Goal: Task Accomplishment & Management: Use online tool/utility

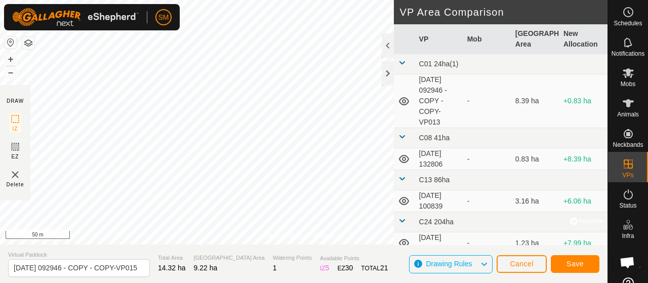
click at [435, 118] on div "Privacy Policy Contact Us Type: Inclusion Zone undefined Animal + – ⇧ i © Mapbo…" at bounding box center [304, 141] width 608 height 283
click at [411, 107] on div "Privacy Policy Contact Us Type: Inclusion Zone undefined Animal + – ⇧ i © Mapbo…" at bounding box center [304, 141] width 608 height 283
click at [564, 259] on button "Save" at bounding box center [575, 264] width 49 height 18
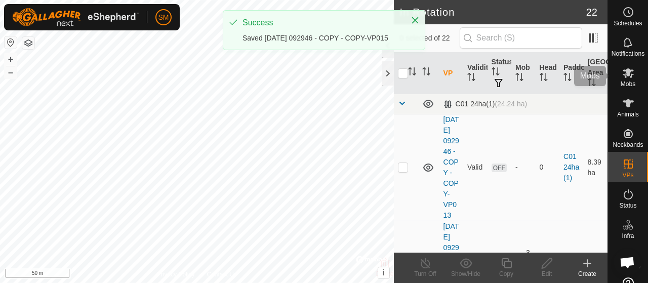
click at [634, 82] on div "Mobs" at bounding box center [628, 76] width 40 height 30
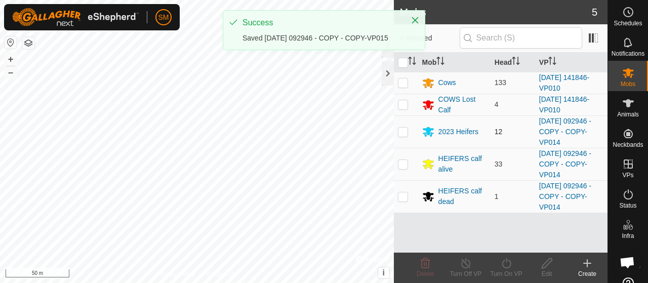
click at [408, 132] on td at bounding box center [406, 131] width 24 height 32
checkbox input "true"
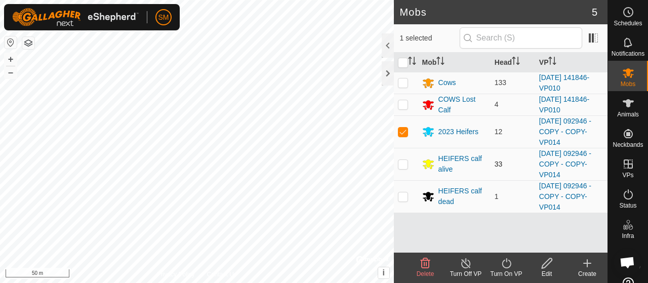
click at [404, 160] on p-checkbox at bounding box center [403, 164] width 10 height 8
checkbox input "true"
click at [404, 194] on p-checkbox at bounding box center [403, 196] width 10 height 8
checkbox input "true"
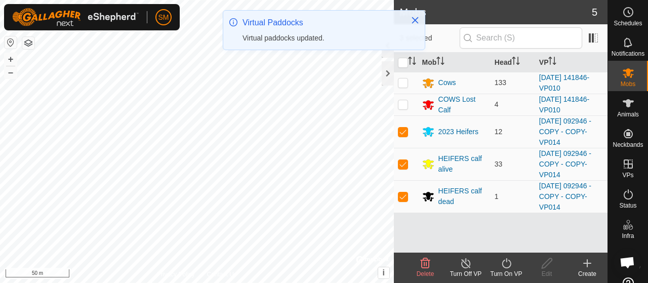
click at [502, 259] on icon at bounding box center [506, 263] width 13 height 12
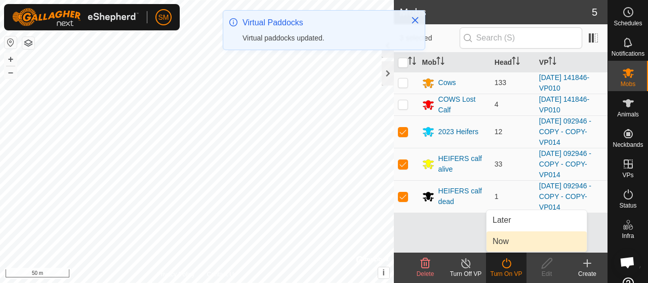
click at [508, 235] on span "Now" at bounding box center [501, 241] width 16 height 12
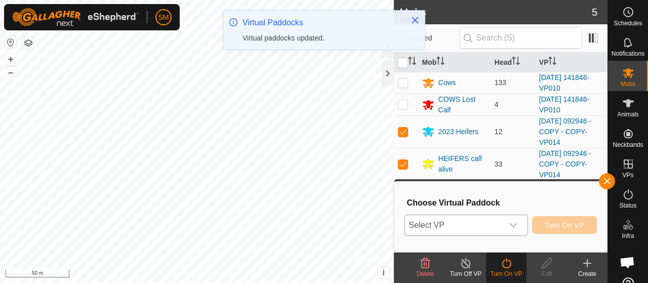
click at [514, 222] on icon "dropdown trigger" at bounding box center [513, 225] width 8 height 8
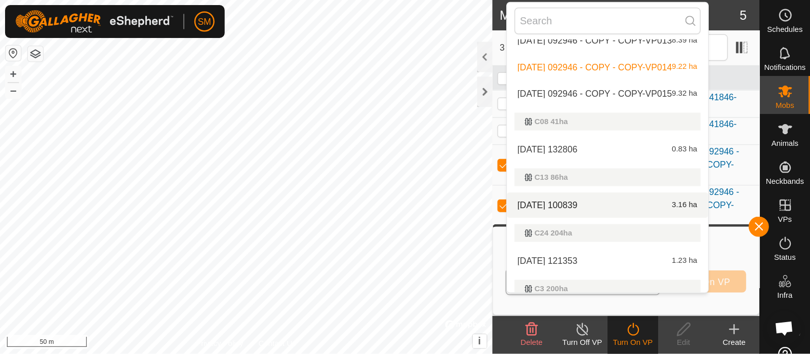
scroll to position [33, 0]
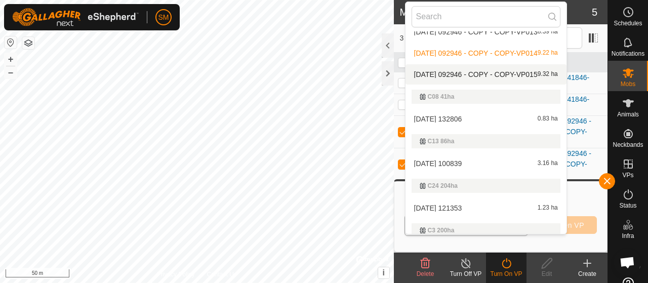
click at [521, 71] on span "[DATE] 092946 - COPY - COPY-VP015" at bounding box center [476, 74] width 124 height 7
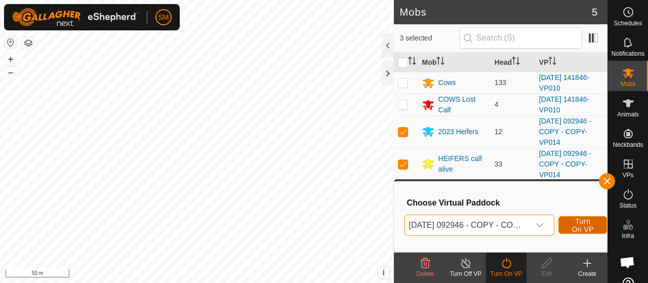
click at [592, 222] on span "Turn On VP" at bounding box center [582, 225] width 23 height 16
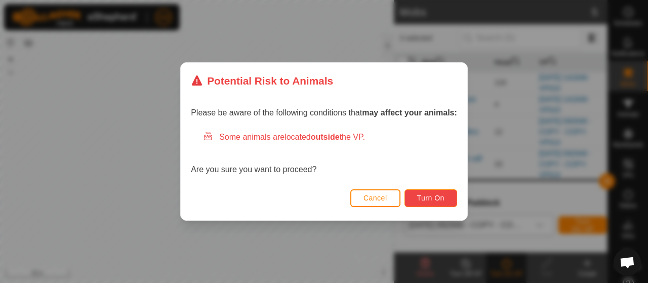
click at [428, 199] on span "Turn On" at bounding box center [430, 198] width 27 height 8
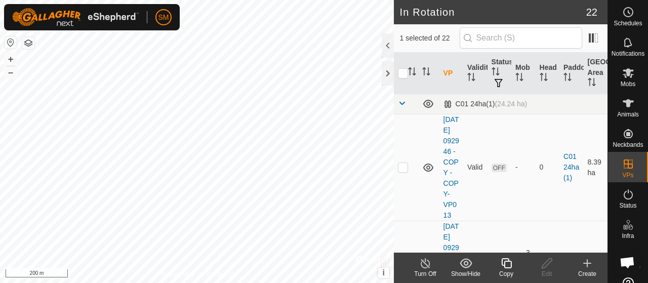
click at [516, 268] on copy-svg-icon at bounding box center [506, 263] width 41 height 12
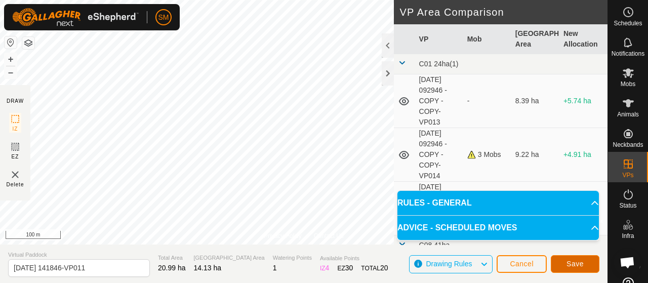
click at [577, 263] on span "Save" at bounding box center [574, 264] width 17 height 8
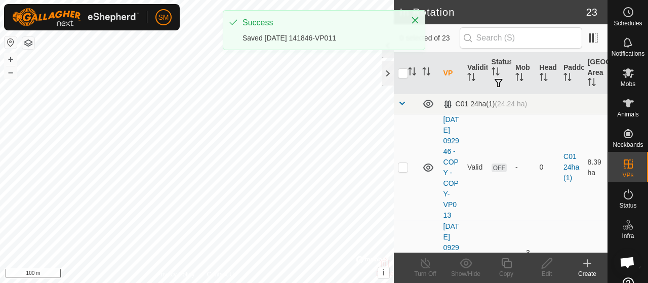
checkbox input "true"
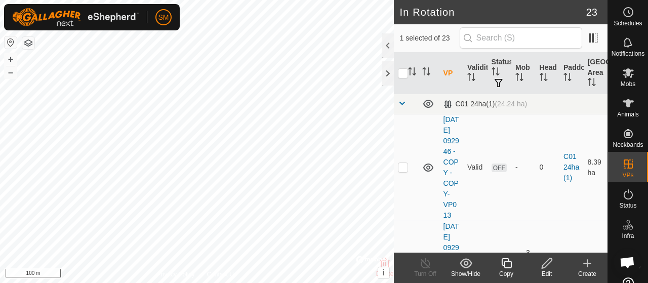
click at [515, 265] on copy-svg-icon at bounding box center [506, 263] width 41 height 12
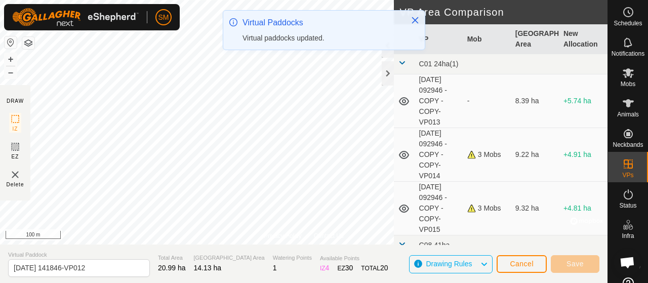
drag, startPoint x: 337, startPoint y: 19, endPoint x: 337, endPoint y: 25, distance: 6.6
click at [412, 17] on icon "Close" at bounding box center [415, 20] width 7 height 7
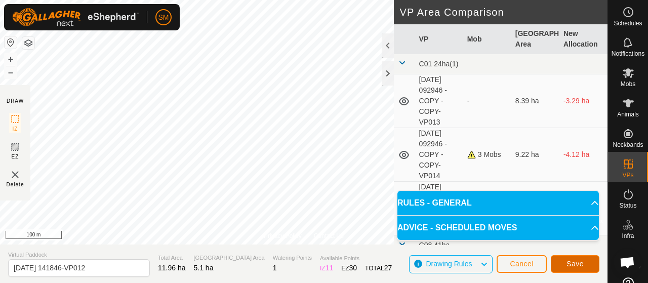
click at [585, 260] on button "Save" at bounding box center [575, 264] width 49 height 18
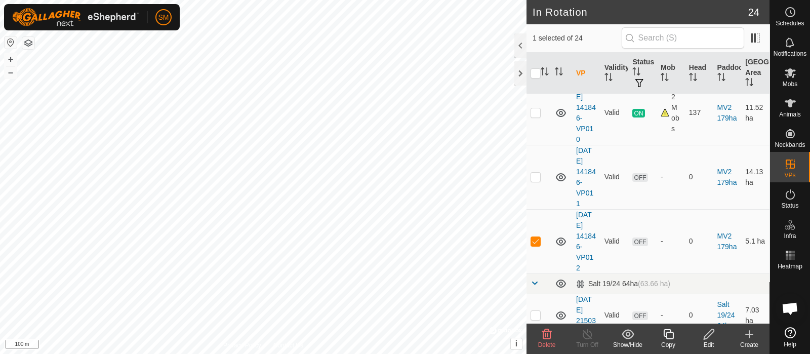
scroll to position [1427, 0]
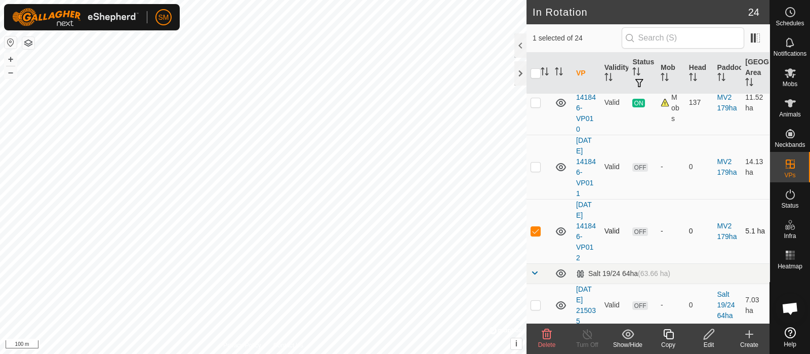
click at [562, 230] on icon at bounding box center [561, 231] width 12 height 12
click at [539, 227] on p-checkbox at bounding box center [536, 231] width 10 height 8
checkbox input "false"
click at [560, 228] on icon at bounding box center [561, 231] width 12 height 12
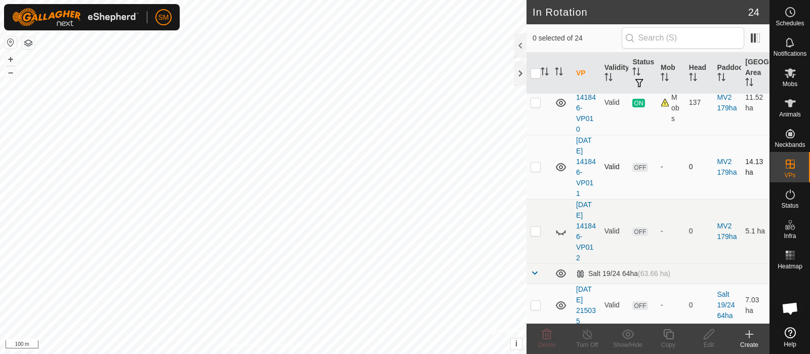
click at [562, 163] on icon at bounding box center [561, 167] width 10 height 8
click at [523, 71] on div at bounding box center [520, 73] width 12 height 24
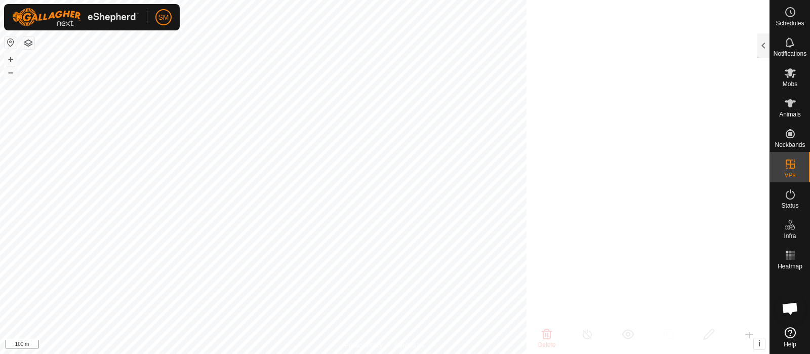
scroll to position [5744, 0]
click at [647, 49] on div "Notifications" at bounding box center [790, 45] width 40 height 30
click at [647, 42] on div at bounding box center [763, 45] width 12 height 24
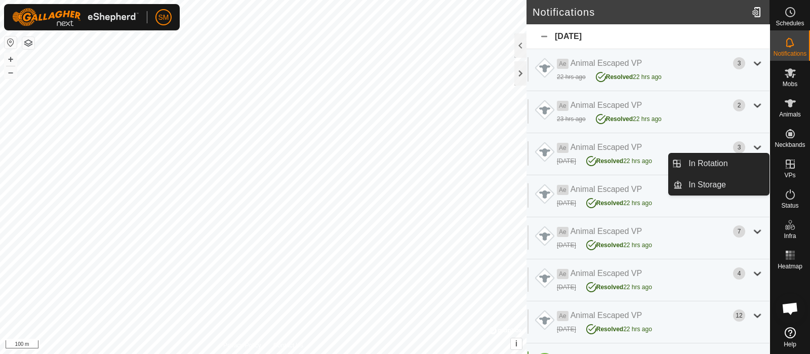
click at [647, 161] on icon at bounding box center [790, 164] width 12 height 12
click at [647, 173] on link "In Rotation" at bounding box center [725, 163] width 87 height 20
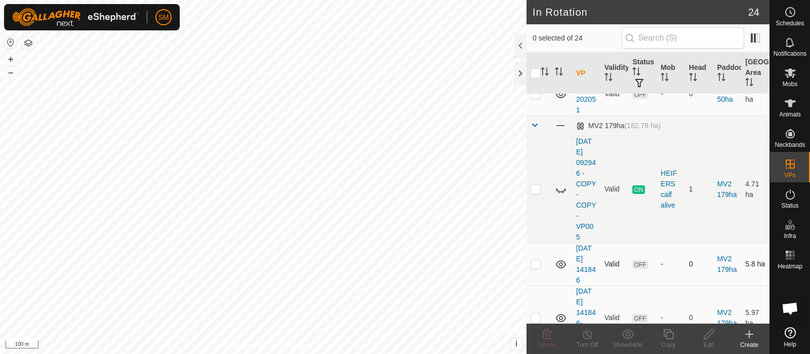
scroll to position [954, 0]
click at [563, 189] on icon at bounding box center [561, 189] width 12 height 12
click at [563, 189] on icon at bounding box center [561, 189] width 10 height 8
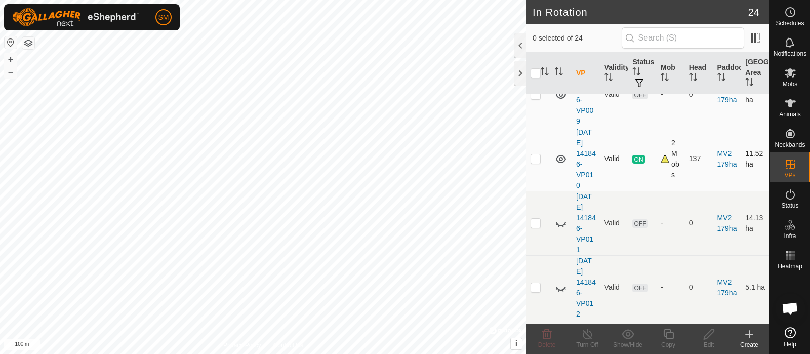
scroll to position [1371, 0]
click at [563, 224] on icon at bounding box center [561, 223] width 12 height 12
click at [563, 282] on icon at bounding box center [563, 290] width 2 height 2
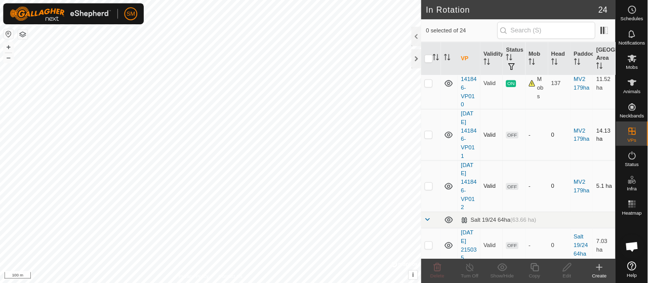
scroll to position [1427, 0]
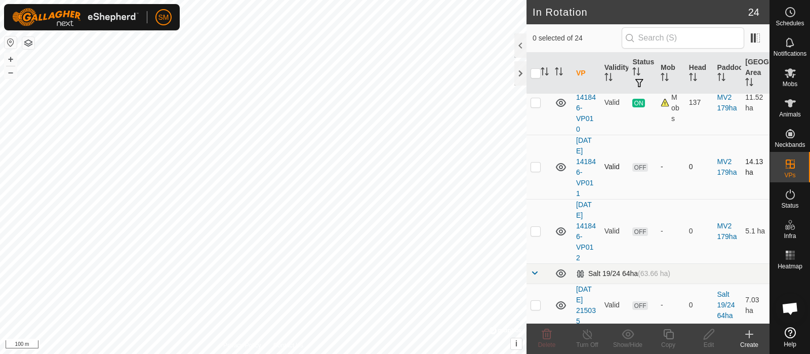
checkbox input "true"
click at [647, 282] on edit-svg-icon at bounding box center [709, 334] width 41 height 12
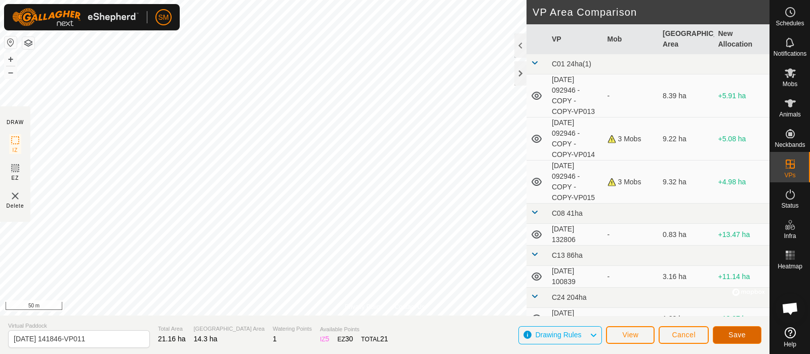
click at [647, 282] on span "Save" at bounding box center [736, 335] width 17 height 8
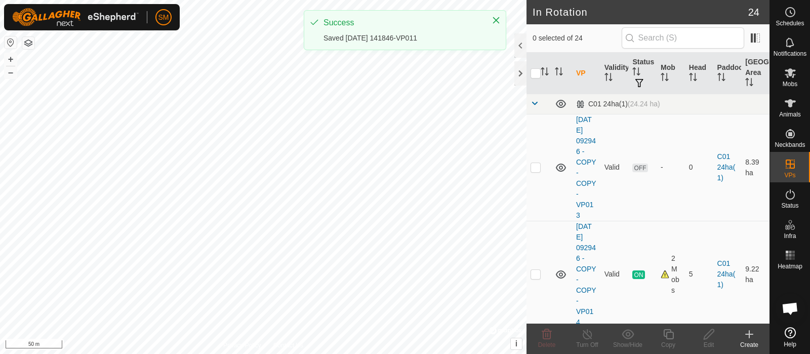
checkbox input "true"
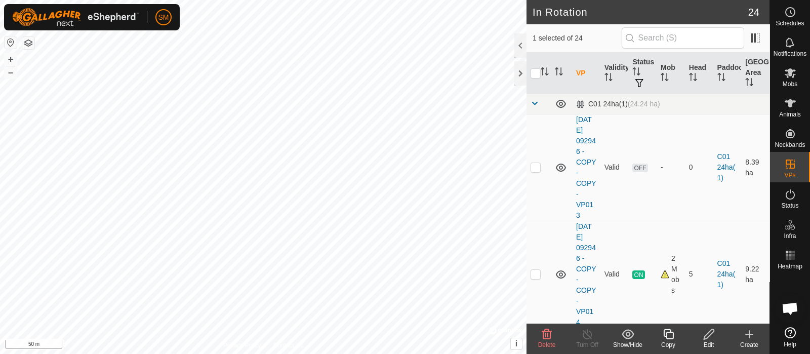
click at [647, 282] on icon at bounding box center [709, 334] width 13 height 12
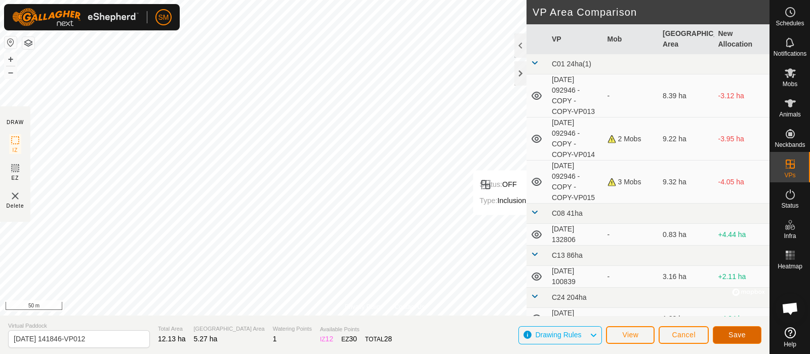
click at [647, 282] on span "Save" at bounding box center [736, 335] width 17 height 8
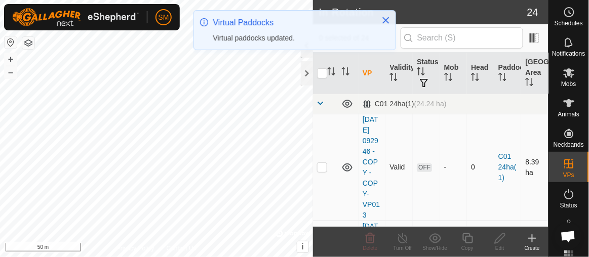
click at [398, 188] on td "Valid" at bounding box center [398, 167] width 27 height 107
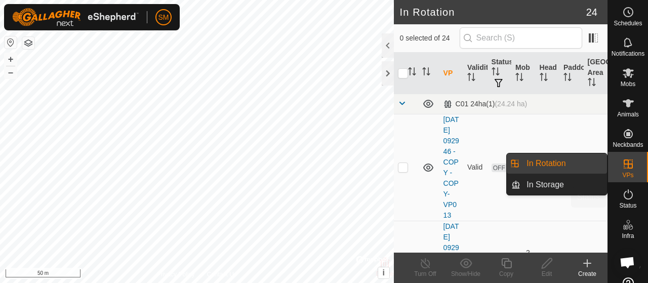
click at [627, 188] on icon at bounding box center [628, 194] width 12 height 12
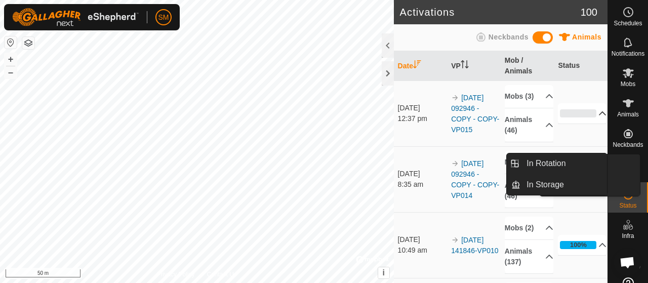
click at [589, 124] on p-accordion-header "0%" at bounding box center [582, 113] width 49 height 20
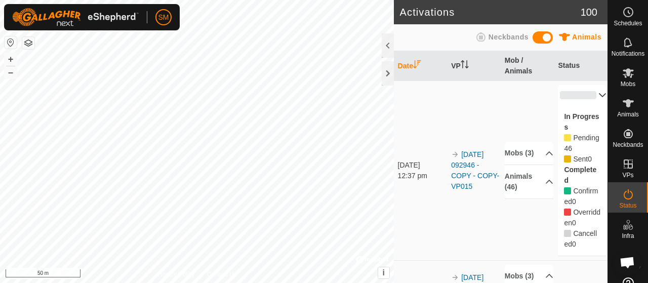
click at [589, 106] on div "In Progress Pending 46 Sent 0 Completed Confirmed 0 Overridden 0 Cancelled 0" at bounding box center [582, 180] width 49 height 150
